Goal: Information Seeking & Learning: Compare options

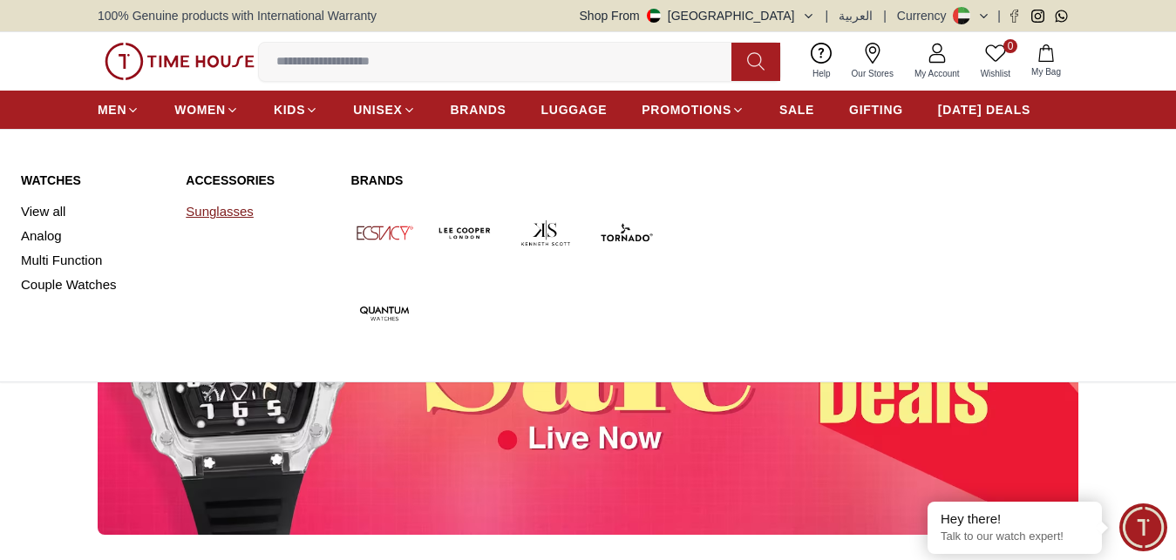
click at [228, 214] on link "Sunglasses" at bounding box center [258, 212] width 144 height 24
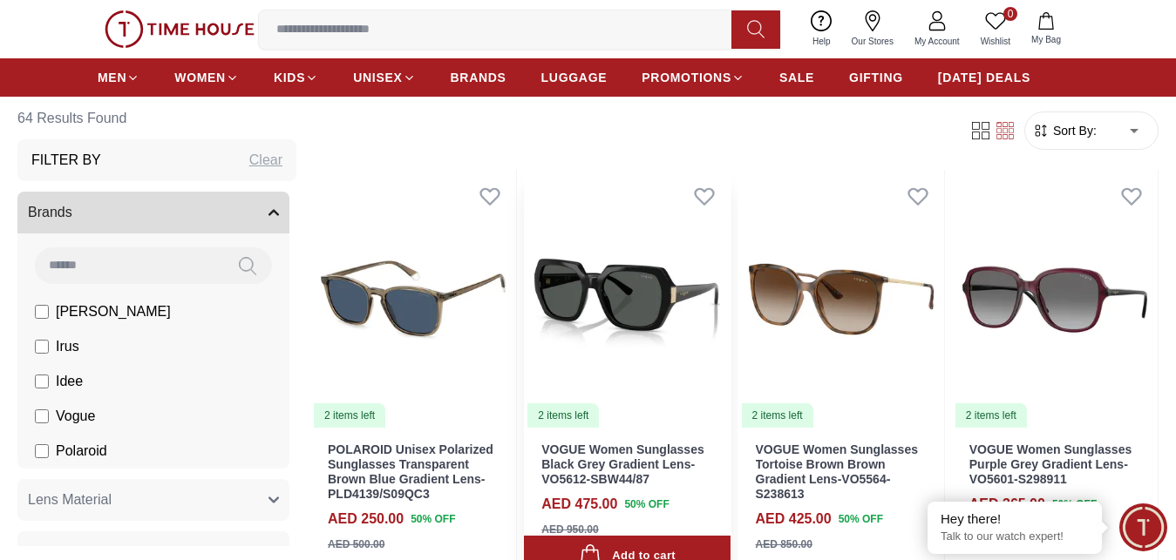
scroll to position [533, 0]
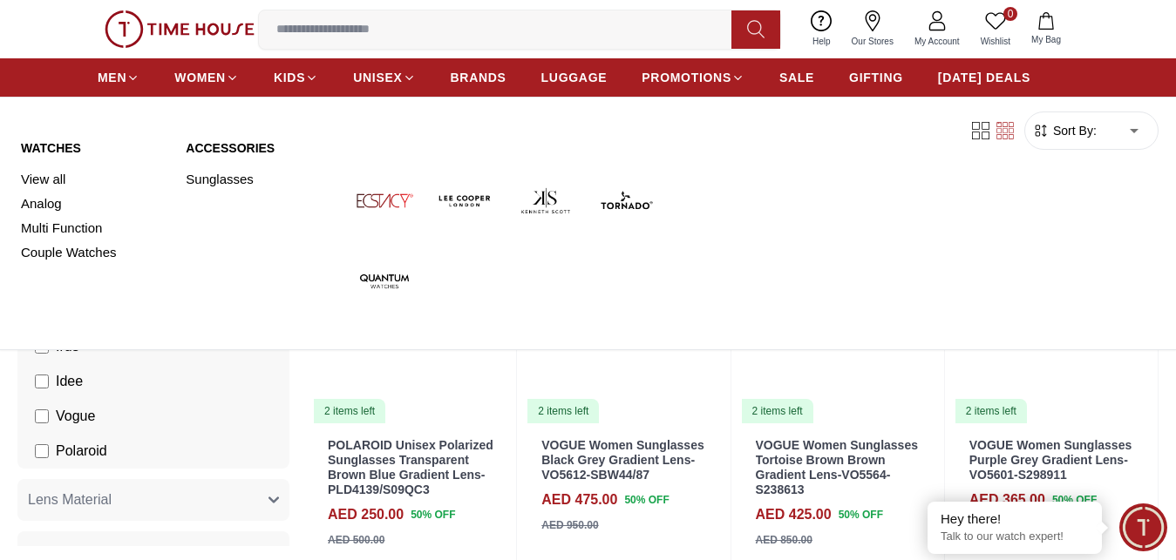
click at [56, 145] on link "Watches" at bounding box center [93, 147] width 144 height 17
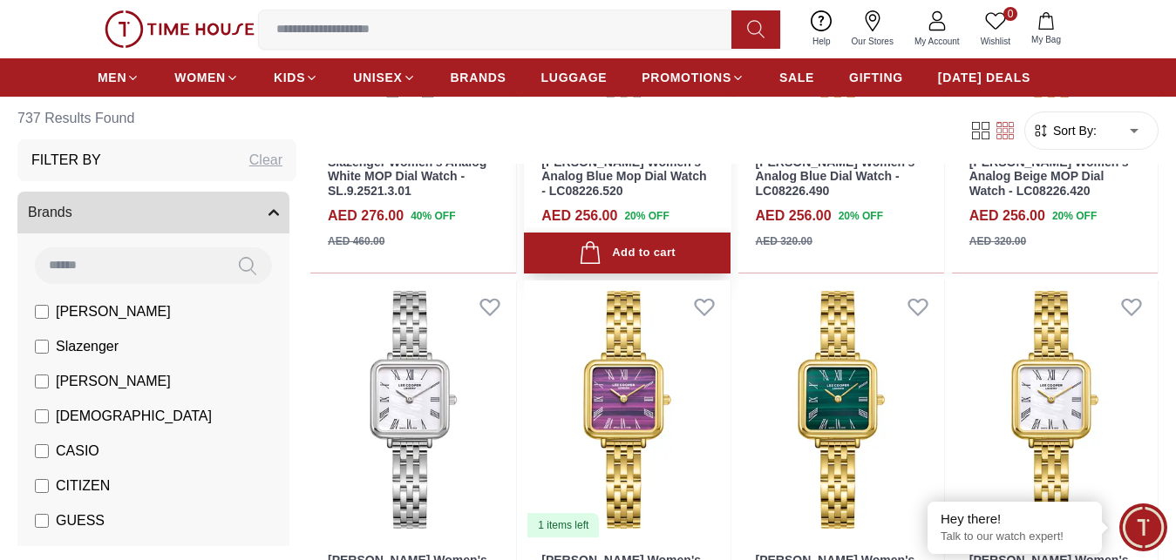
scroll to position [1778, 0]
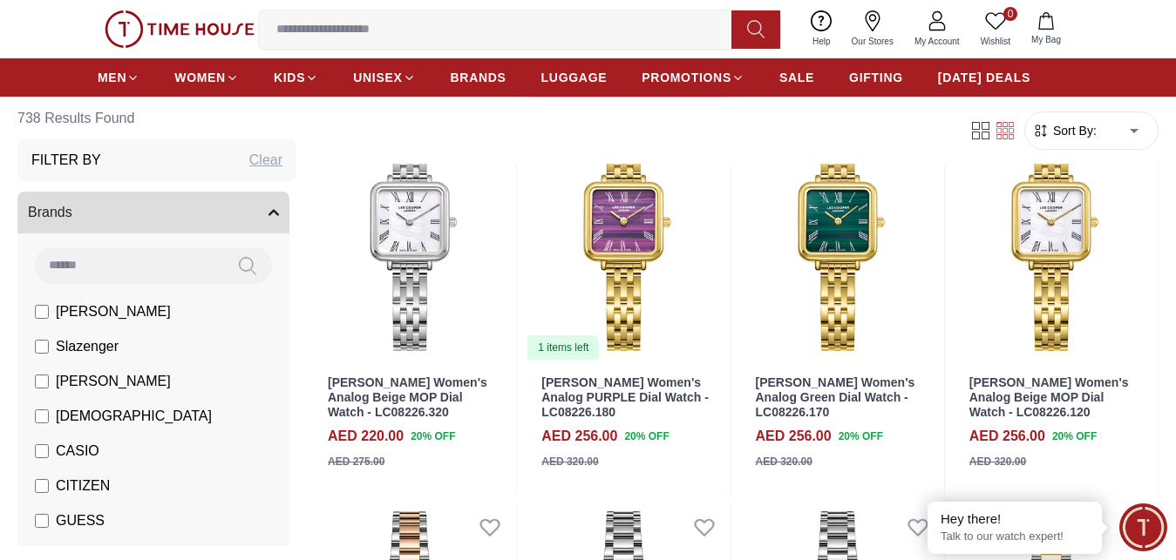
scroll to position [1867, 0]
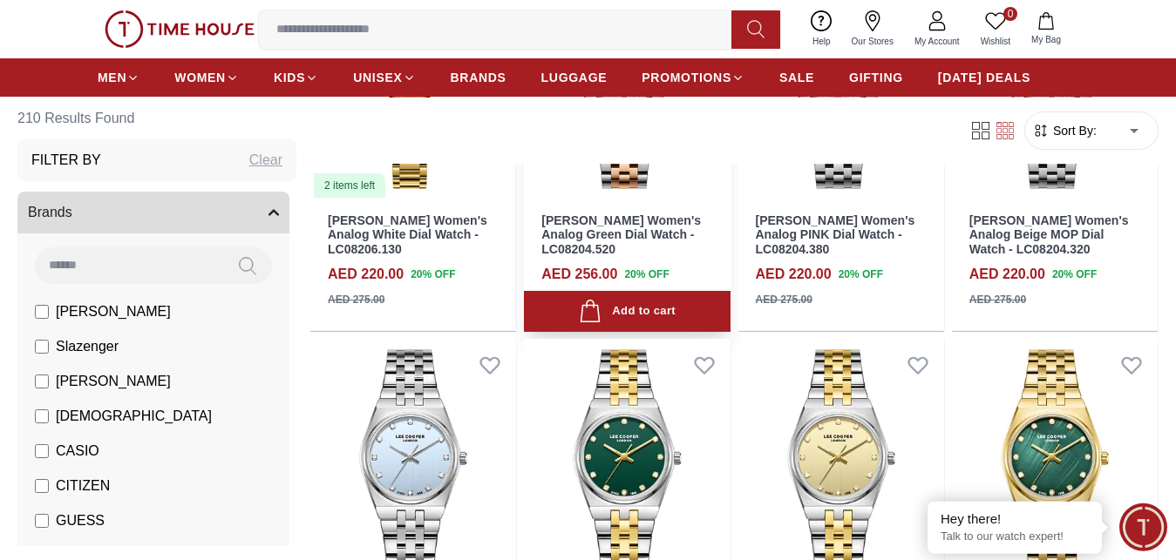
scroll to position [1600, 0]
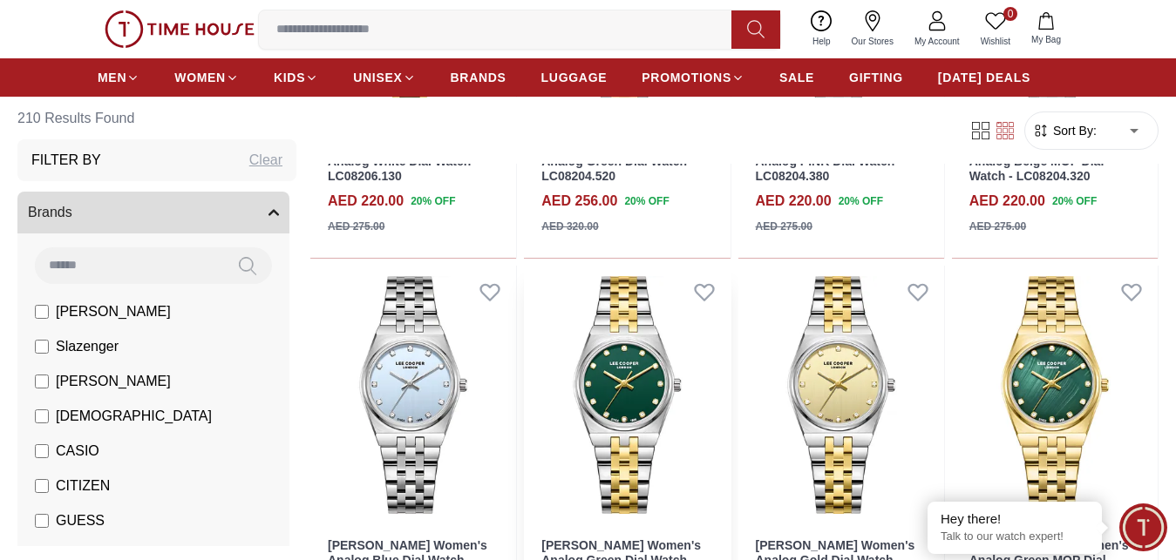
scroll to position [1867, 0]
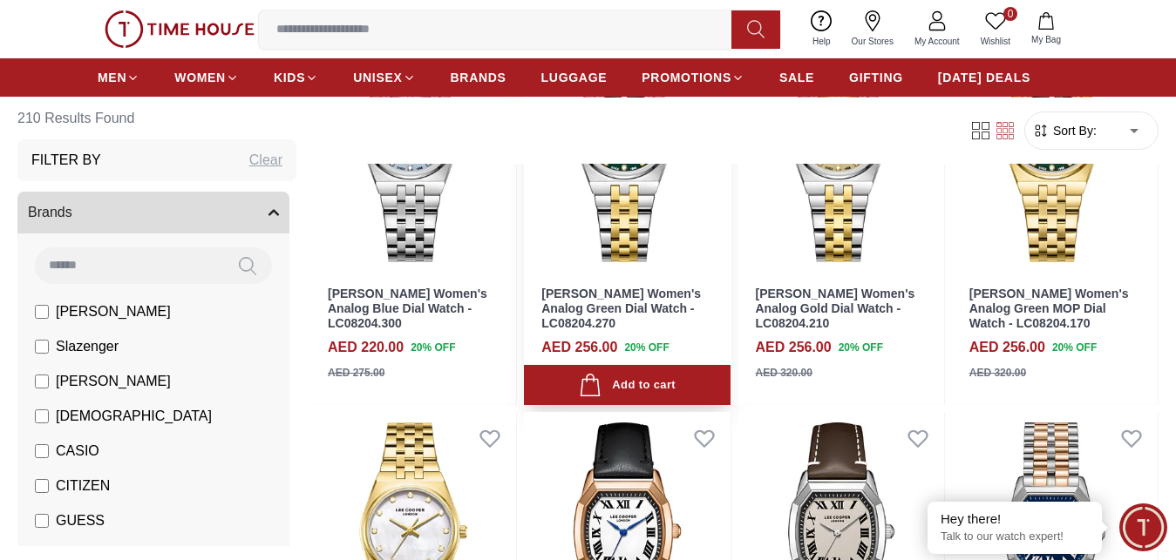
scroll to position [2045, 0]
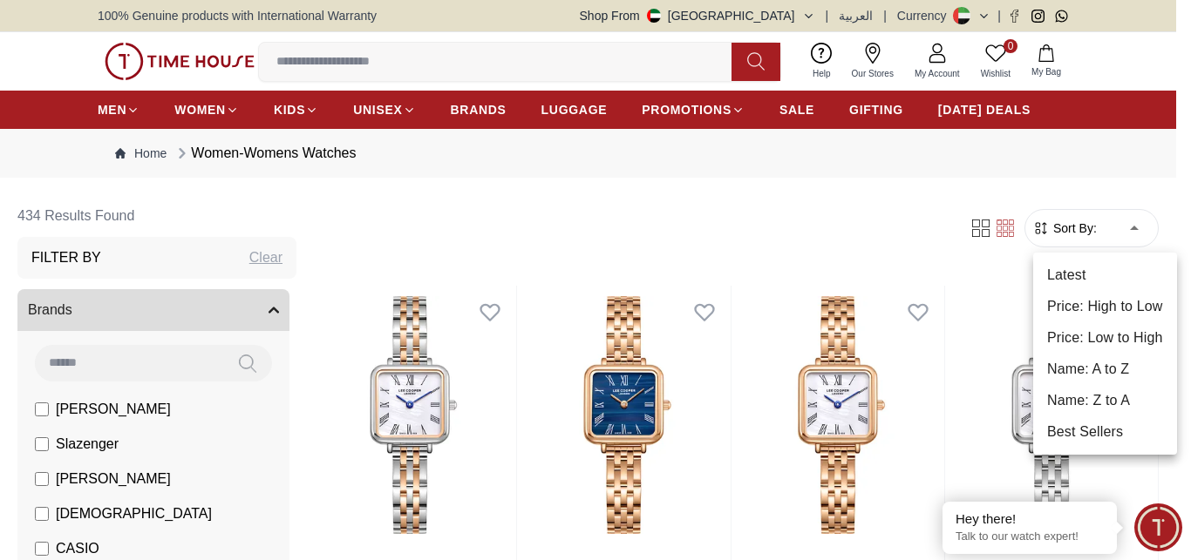
click at [1093, 336] on li "Price: Low to High" at bounding box center [1105, 338] width 144 height 31
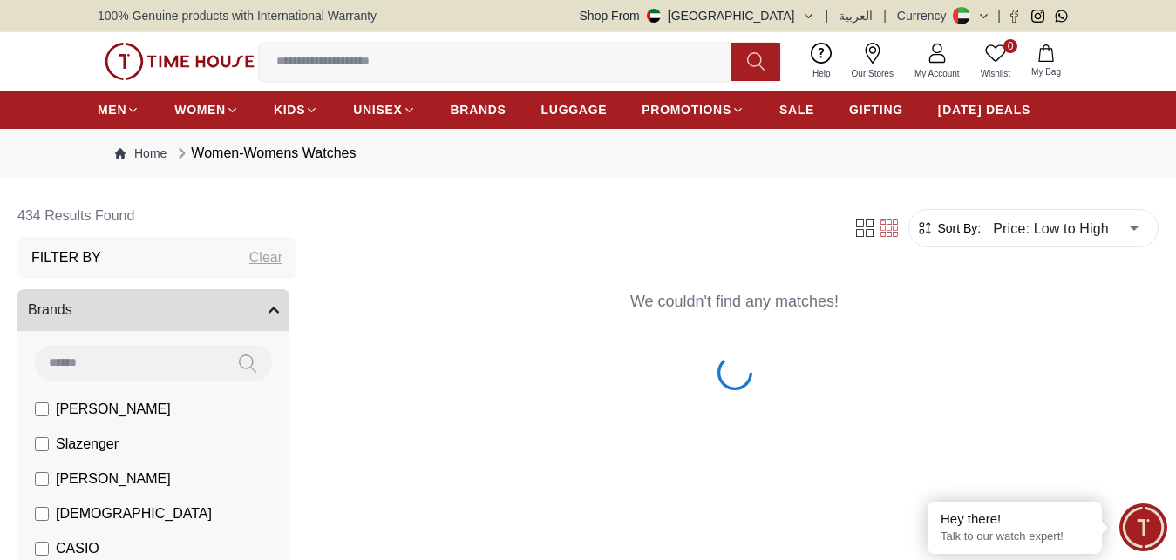
type input "*"
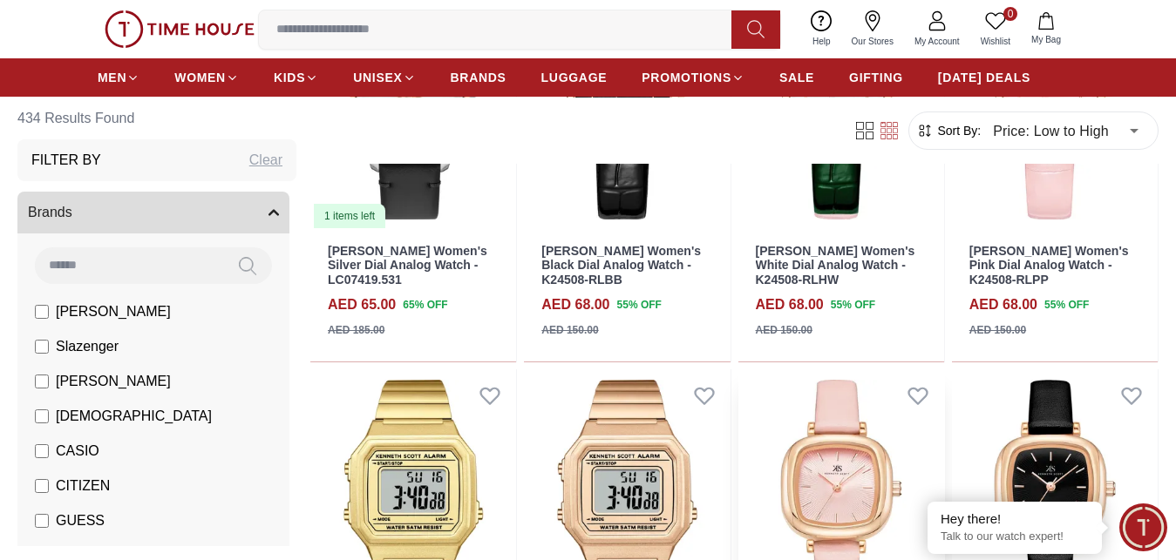
scroll to position [1656, 0]
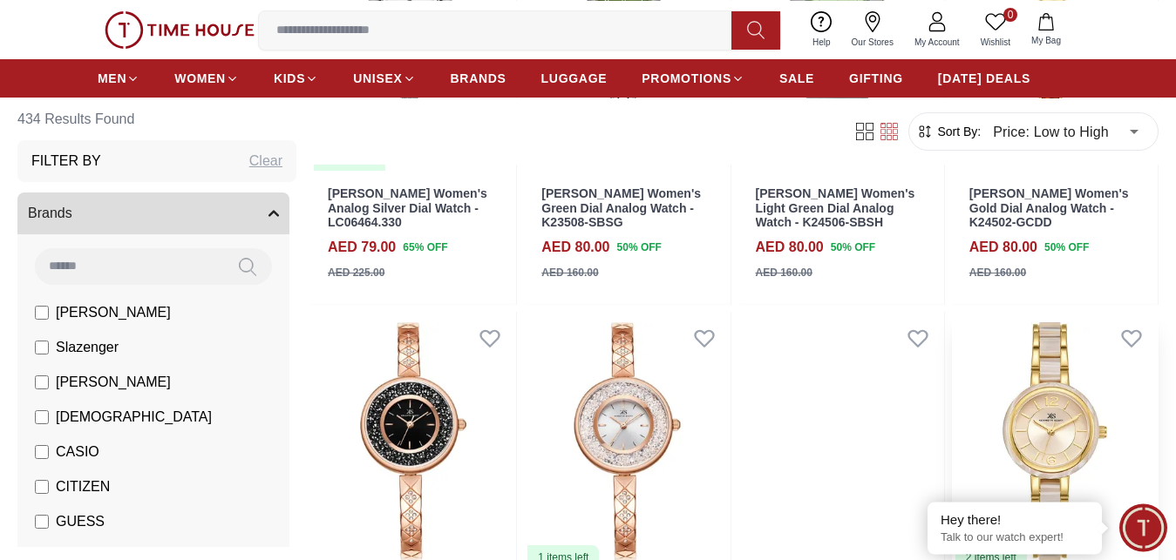
scroll to position [3645, 0]
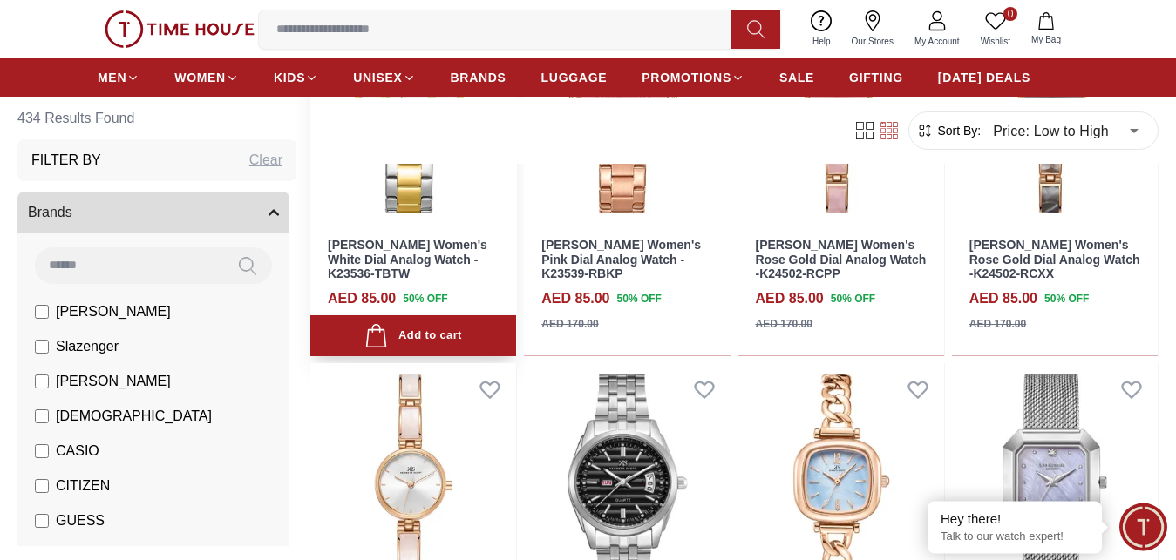
scroll to position [5157, 0]
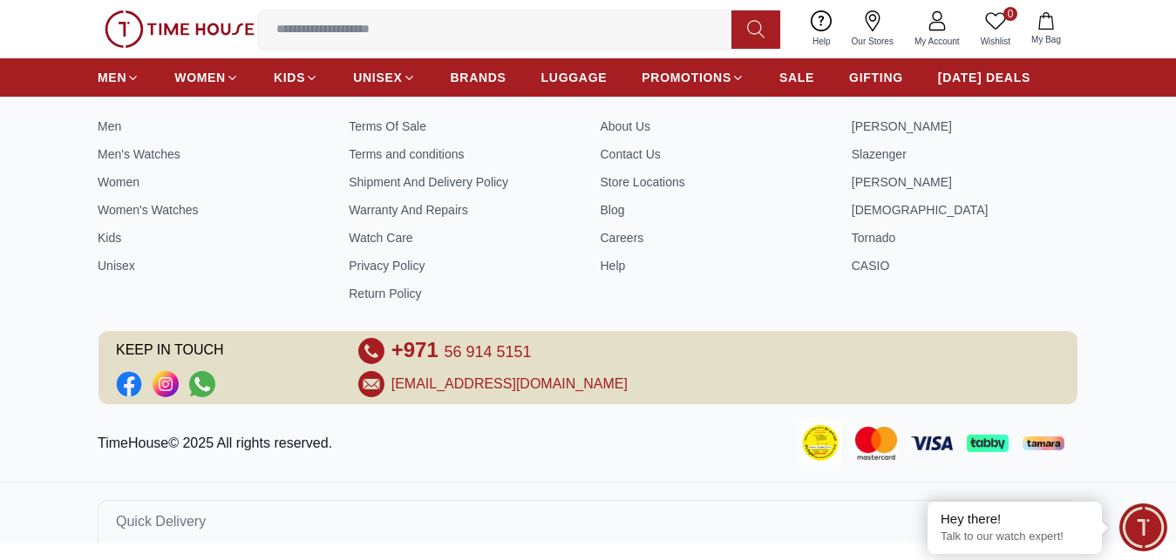
scroll to position [751, 0]
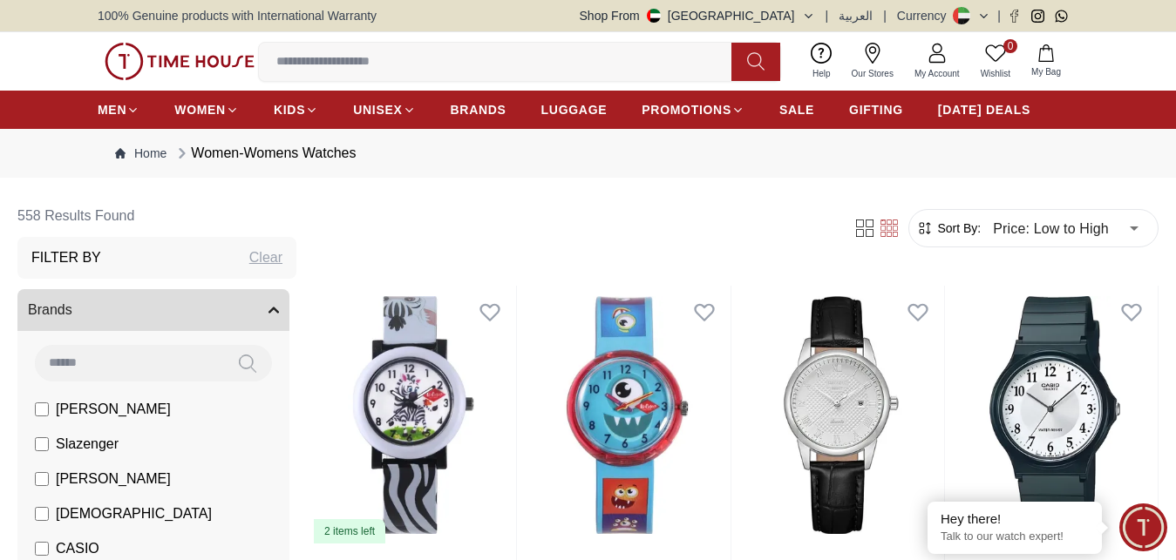
scroll to position [267, 0]
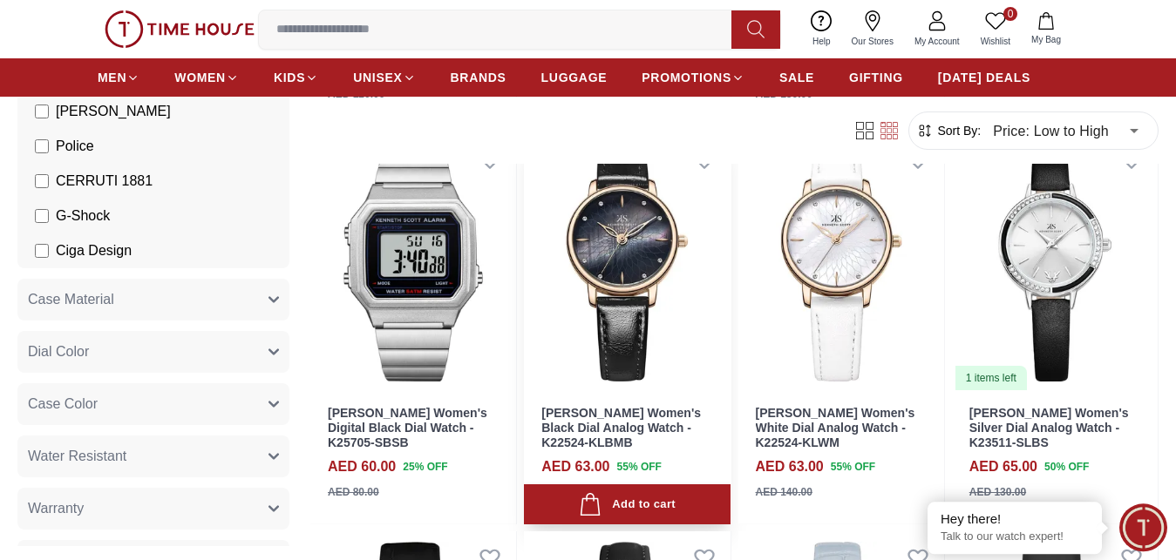
scroll to position [978, 0]
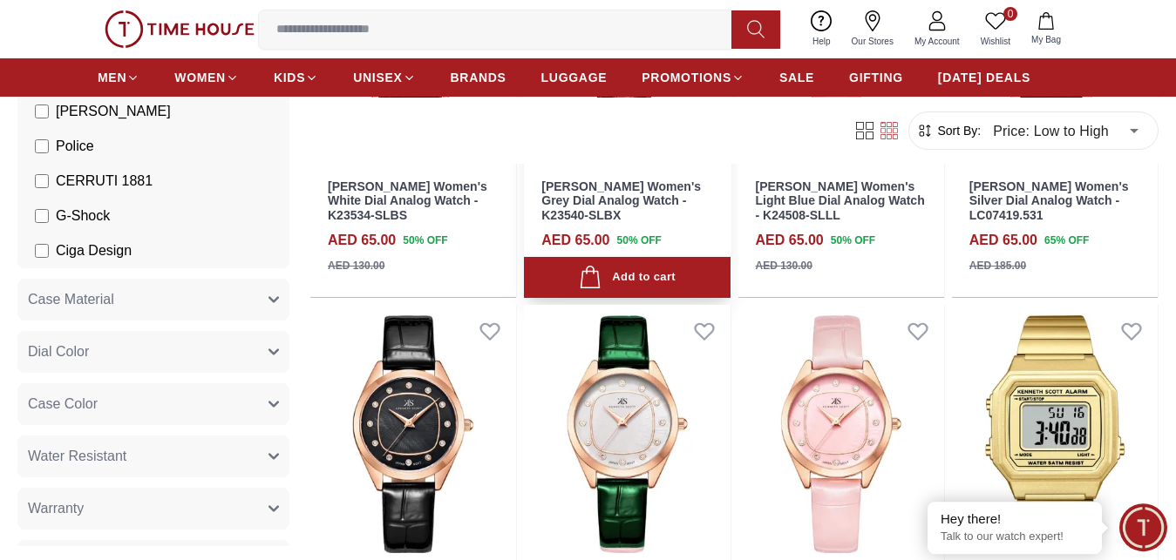
scroll to position [1689, 0]
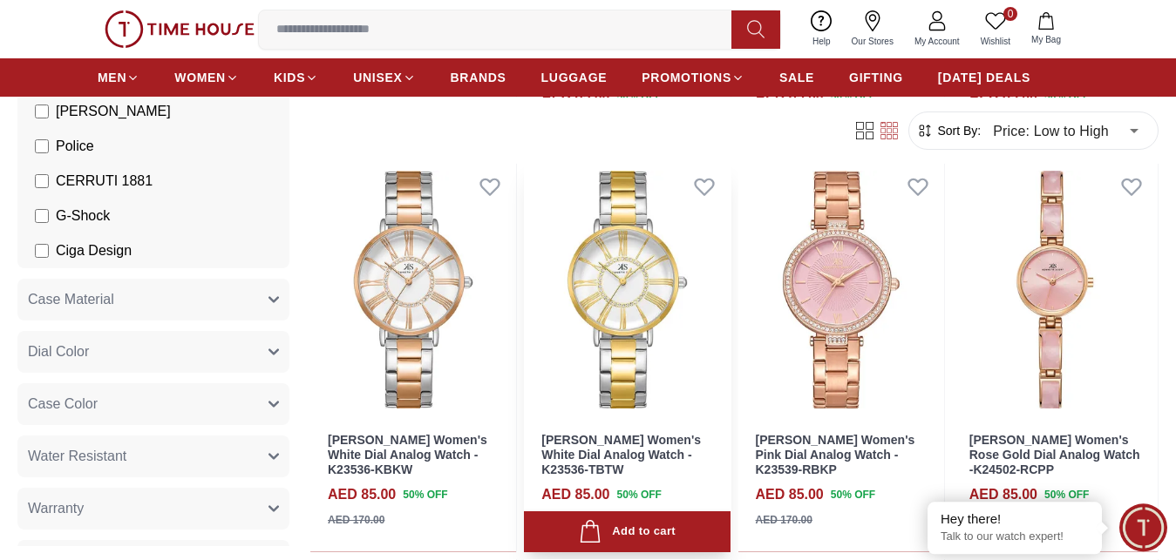
scroll to position [5483, 0]
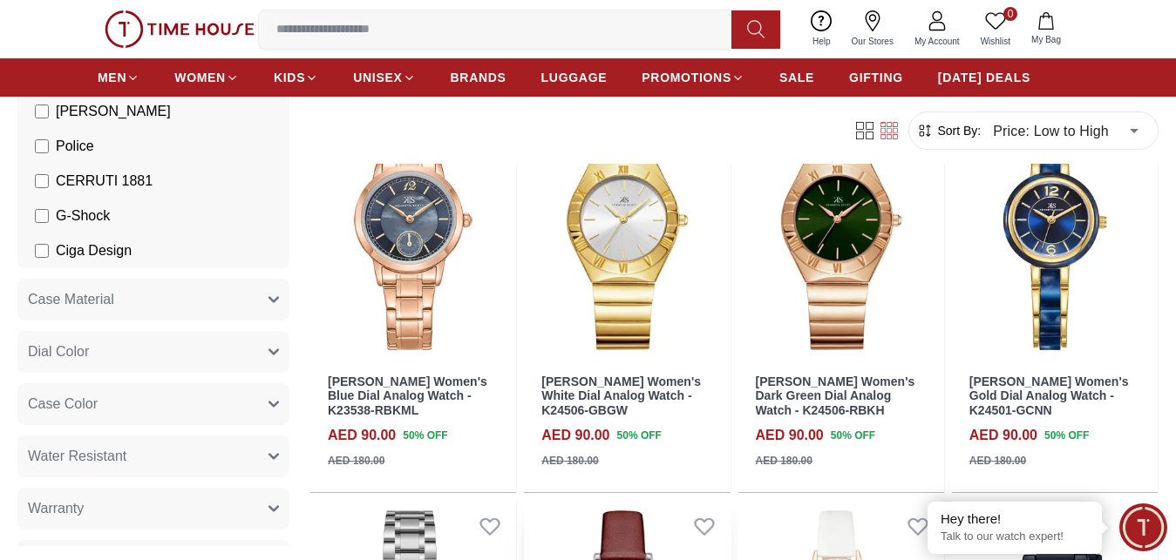
scroll to position [7482, 0]
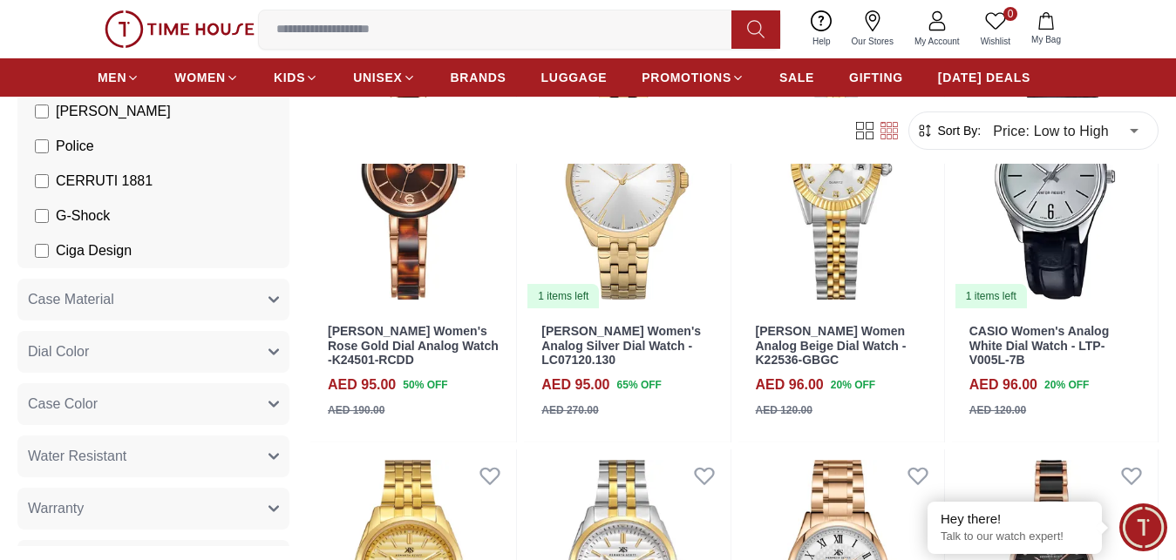
scroll to position [9691, 0]
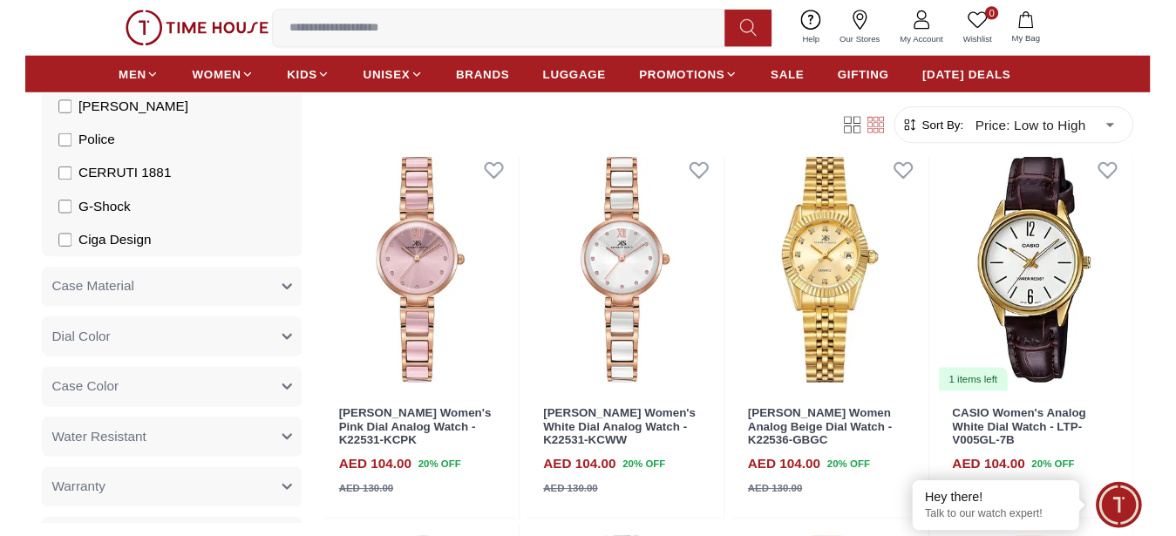
scroll to position [10313, 0]
